Goal: Task Accomplishment & Management: Manage account settings

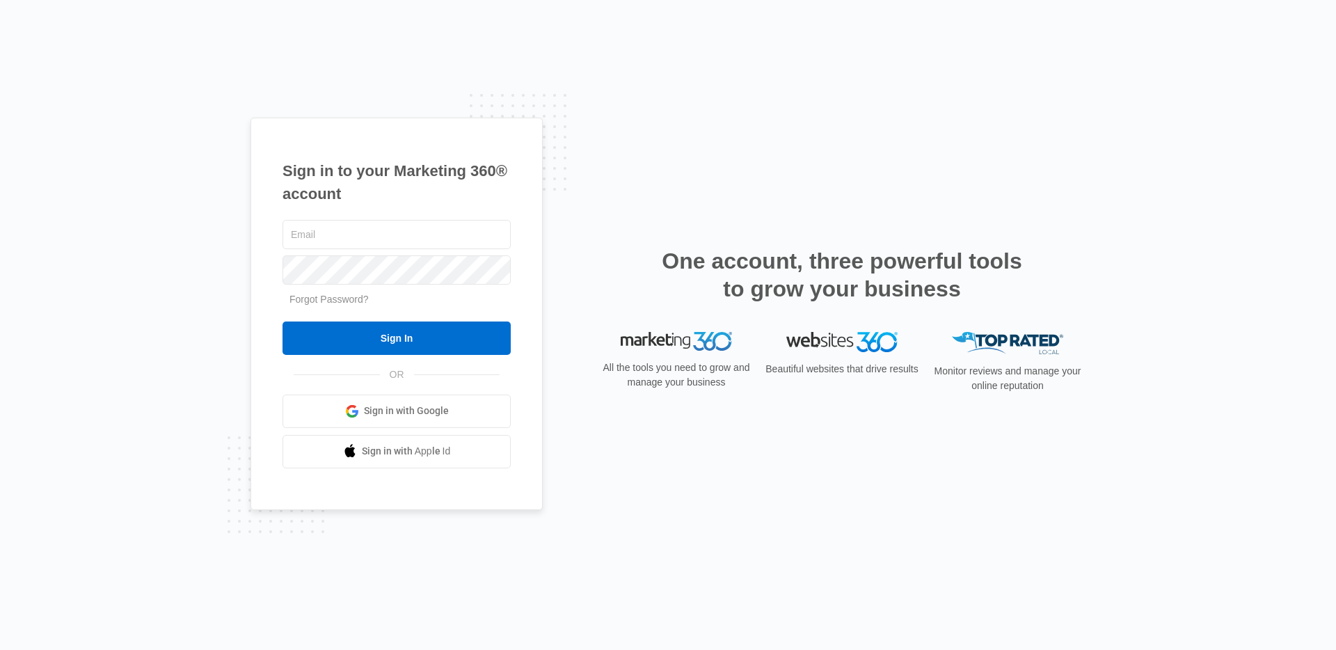
click at [372, 404] on span "Sign in with Google" at bounding box center [406, 411] width 85 height 15
type input "[EMAIL_ADDRESS][PERSON_NAME][DOMAIN_NAME]"
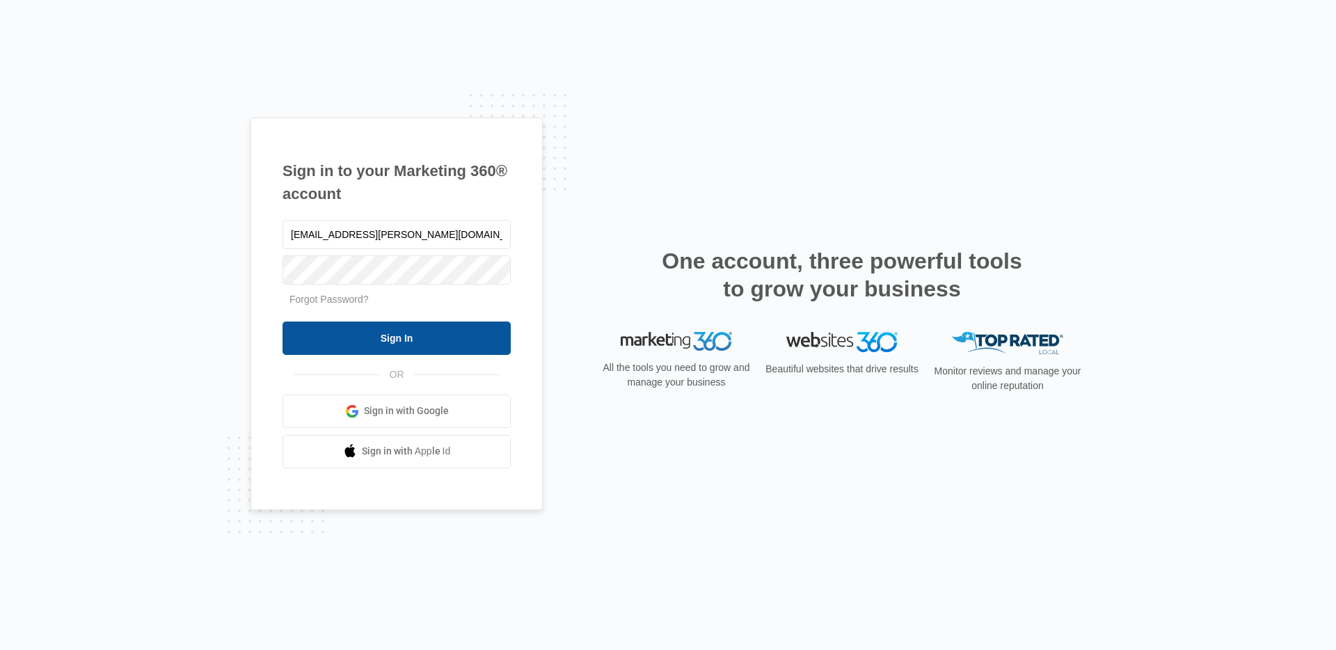
click at [323, 332] on input "Sign In" at bounding box center [397, 338] width 228 height 33
